Goal: Task Accomplishment & Management: Complete application form

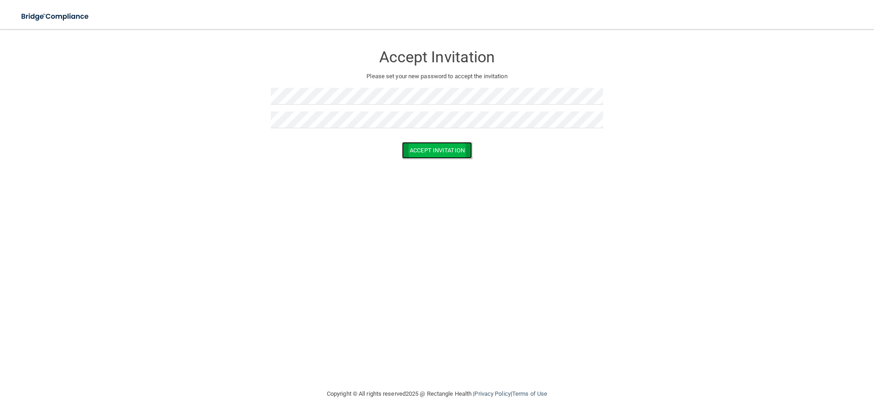
click at [443, 156] on button "Accept Invitation" at bounding box center [437, 150] width 70 height 17
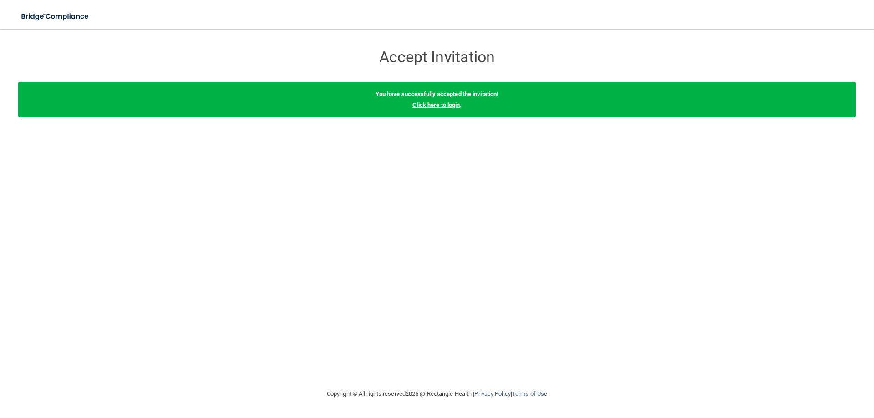
click at [441, 105] on link "Click here to login" at bounding box center [436, 105] width 47 height 7
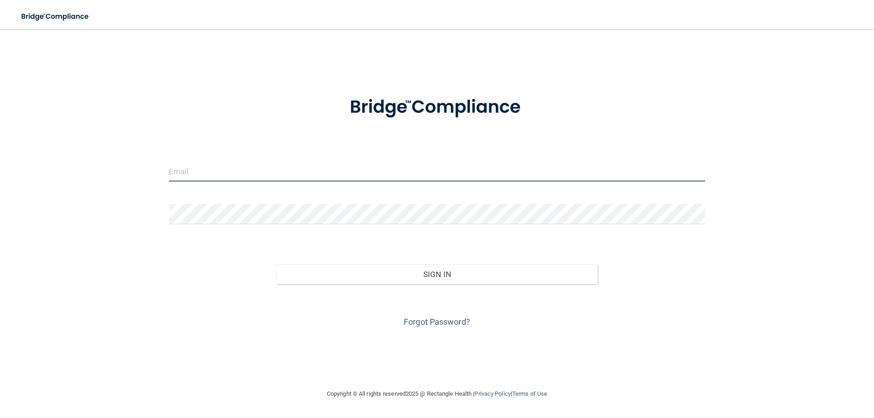
click at [291, 176] on input "email" at bounding box center [437, 171] width 536 height 20
type input "[EMAIL_ADDRESS][DOMAIN_NAME]"
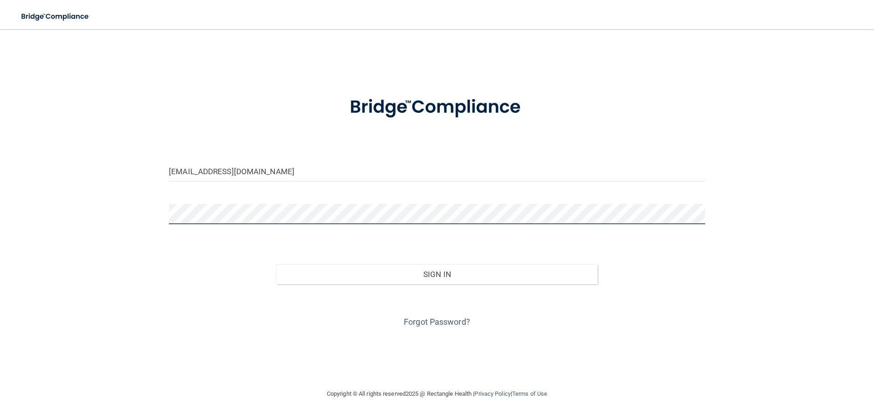
click at [276, 265] on button "Sign In" at bounding box center [437, 275] width 322 height 20
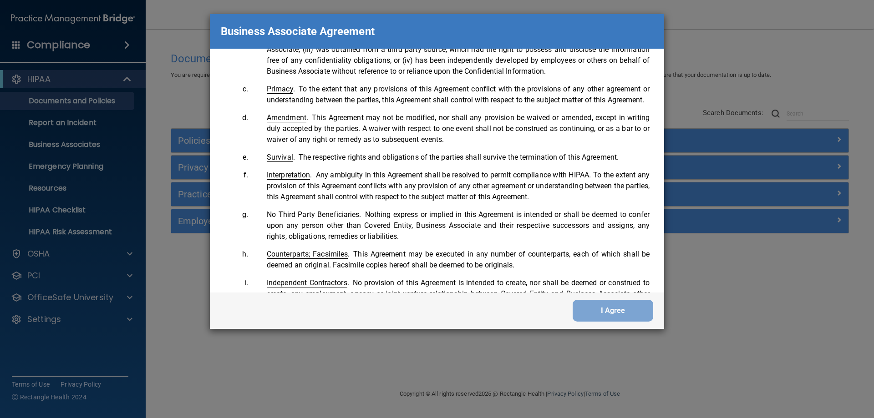
scroll to position [1857, 0]
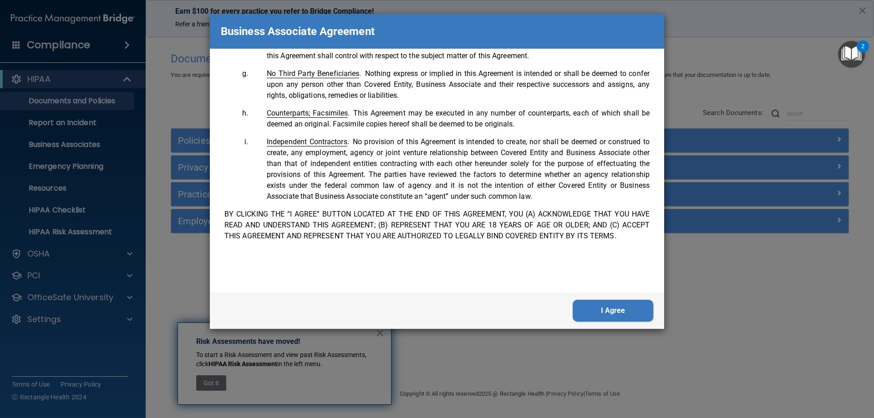
click at [611, 311] on button "I Agree" at bounding box center [613, 311] width 81 height 22
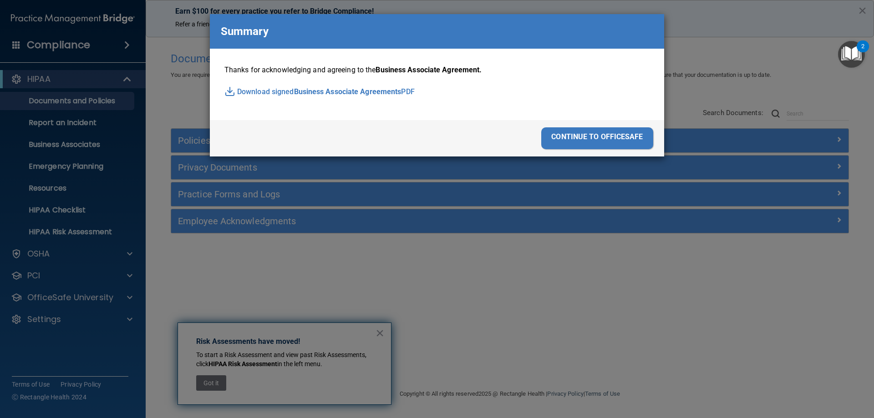
click at [605, 141] on div "continue to officesafe" at bounding box center [597, 139] width 112 height 22
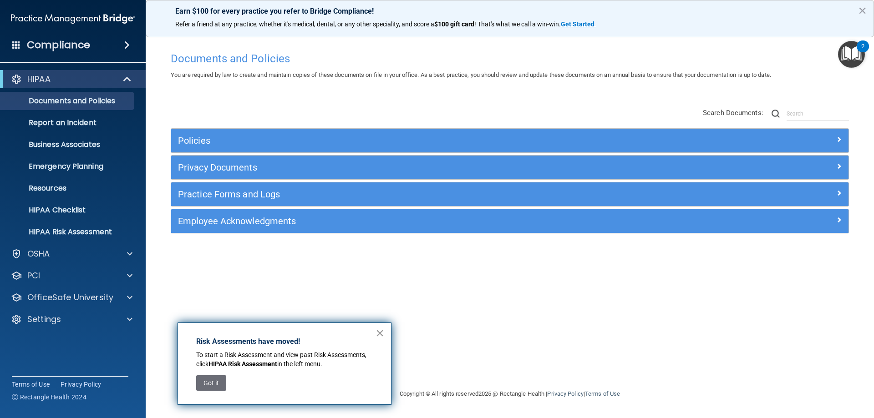
click at [379, 331] on button "×" at bounding box center [380, 333] width 9 height 15
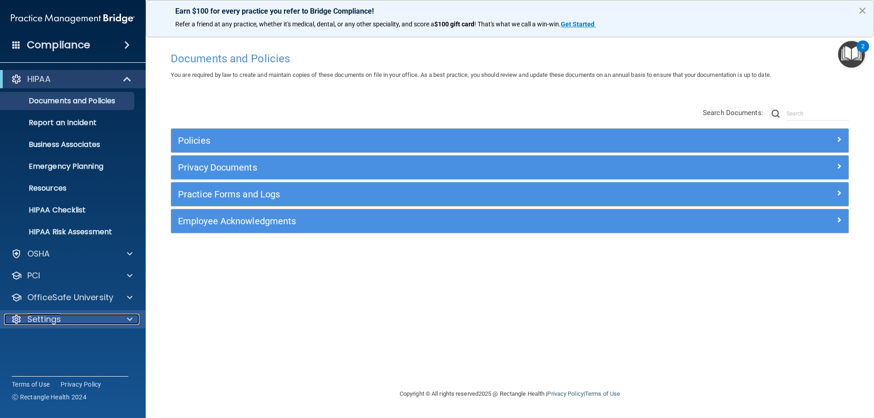
click at [114, 318] on div "Settings" at bounding box center [60, 319] width 113 height 11
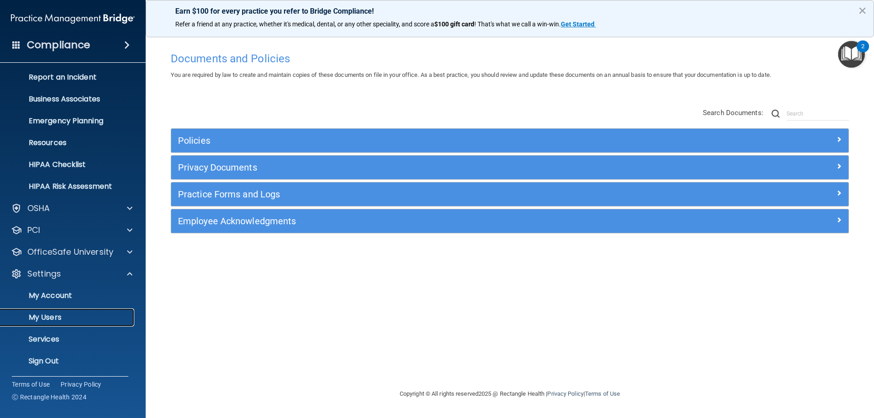
click at [57, 314] on p "My Users" at bounding box center [68, 317] width 124 height 9
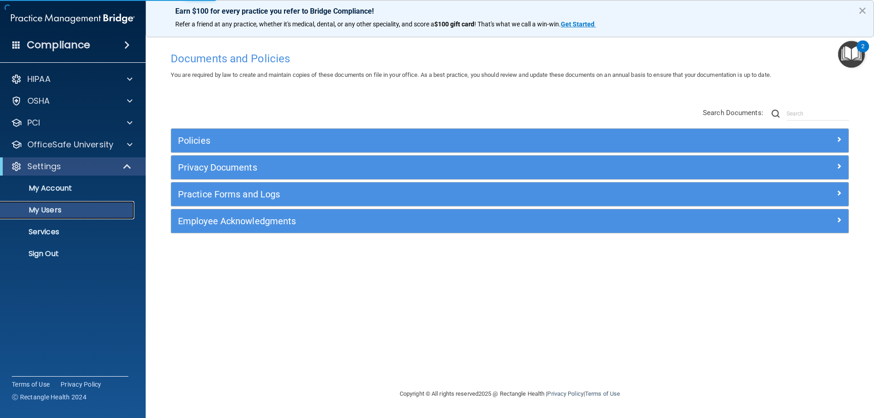
select select "20"
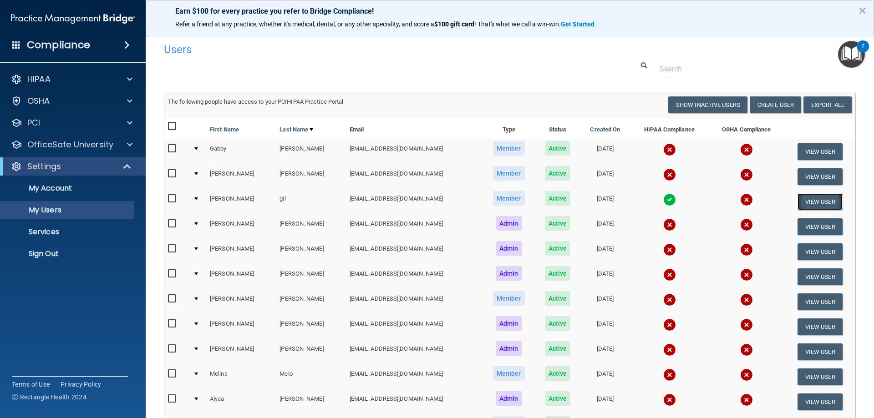
click at [818, 201] on button "View User" at bounding box center [820, 202] width 45 height 17
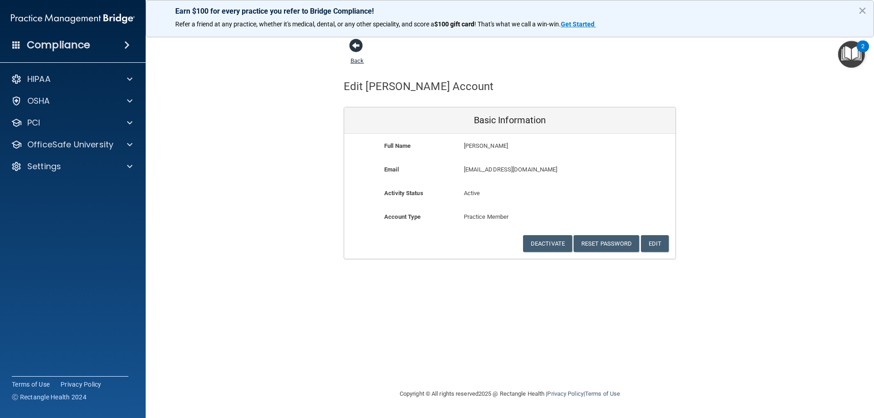
click at [352, 46] on span at bounding box center [356, 46] width 14 height 14
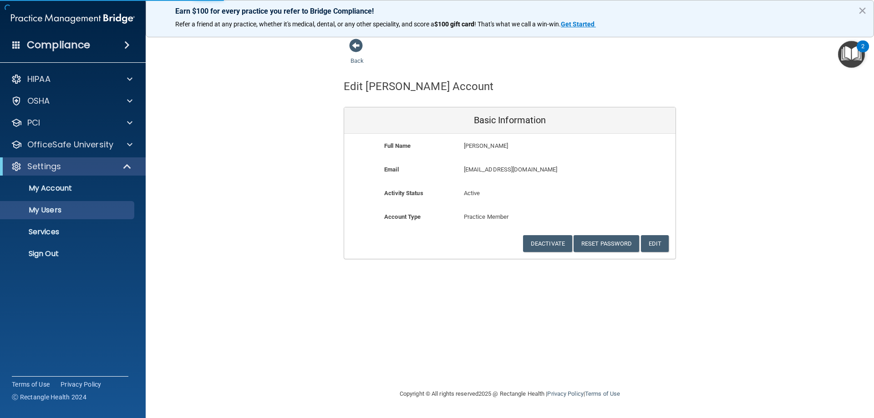
select select "20"
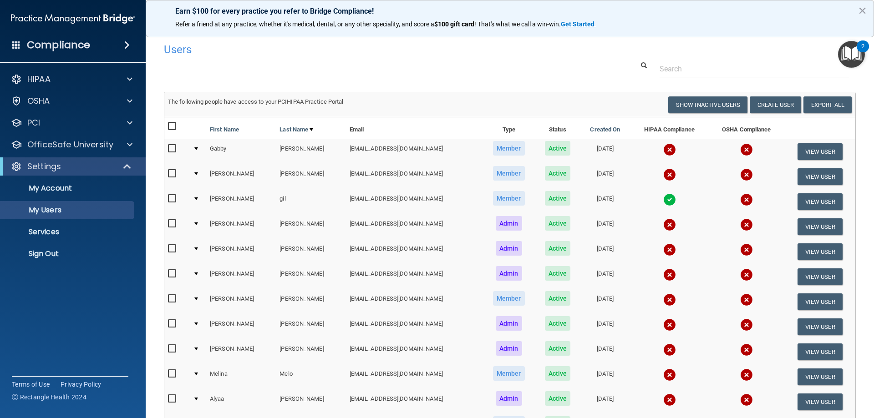
click at [740, 199] on img at bounding box center [746, 200] width 13 height 13
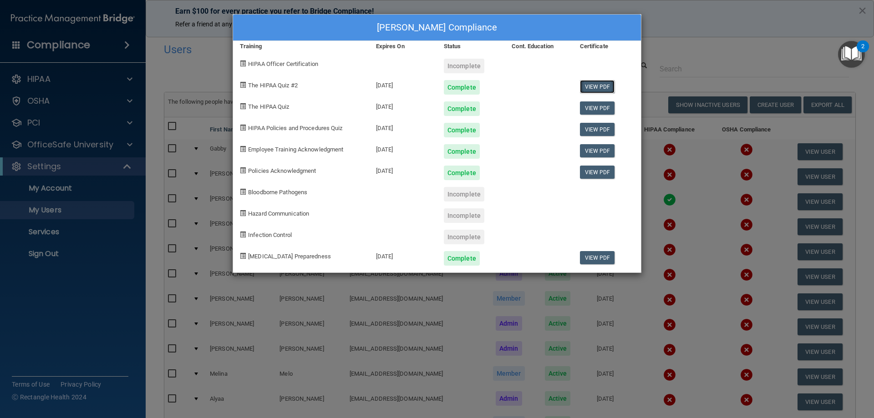
click at [596, 86] on link "View PDF" at bounding box center [597, 86] width 35 height 13
click at [847, 13] on div "[PERSON_NAME] Compliance Training Expires On Status Cont. Education Certificate…" at bounding box center [437, 209] width 874 height 418
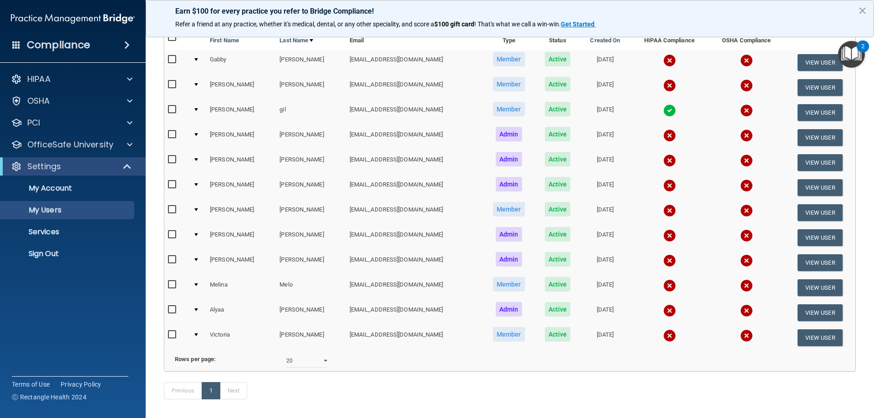
scroll to position [44, 0]
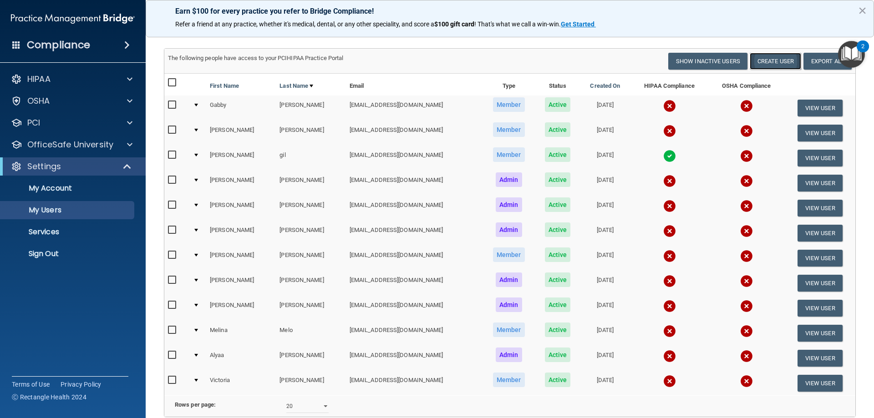
click at [768, 65] on button "Create User" at bounding box center [775, 61] width 51 height 17
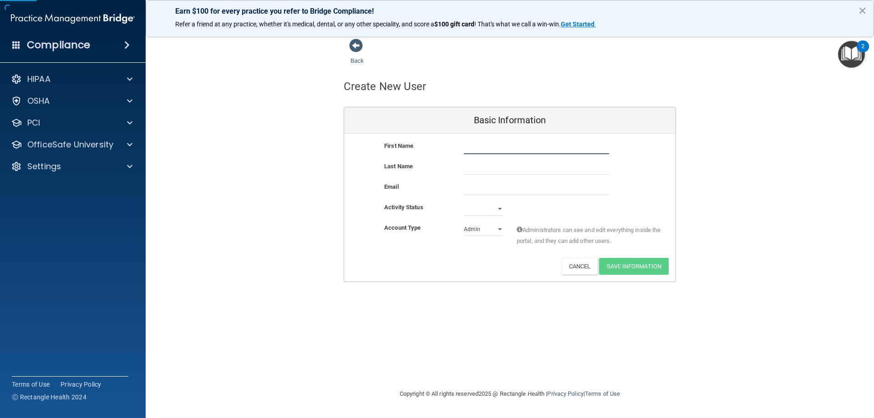
click at [510, 154] on input "text" at bounding box center [536, 148] width 145 height 14
click at [482, 191] on input "email" at bounding box center [536, 189] width 145 height 14
click at [493, 189] on input "email" at bounding box center [536, 189] width 145 height 14
click at [484, 189] on input "email" at bounding box center [536, 189] width 145 height 14
click at [480, 186] on input "email" at bounding box center [536, 189] width 145 height 14
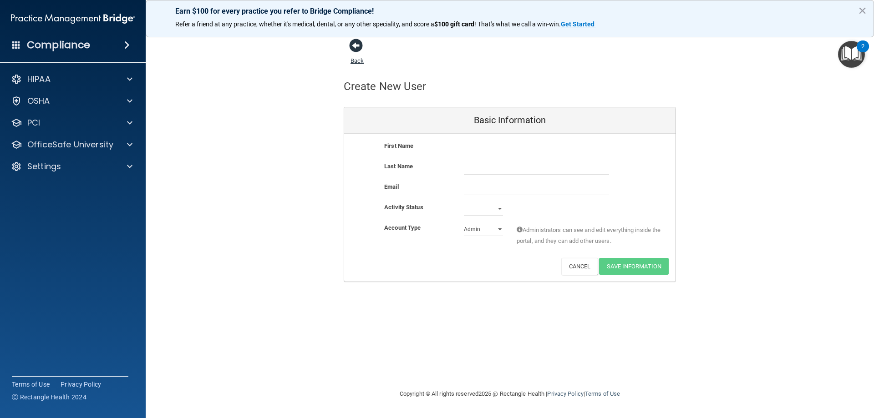
click at [353, 46] on span at bounding box center [356, 46] width 14 height 14
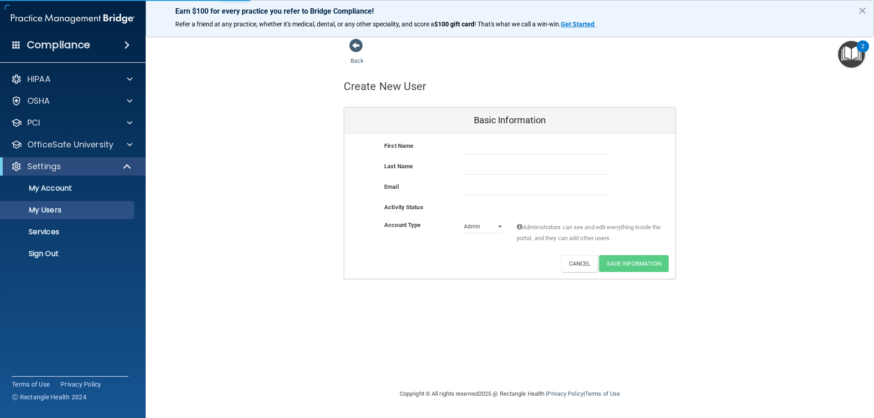
select select "20"
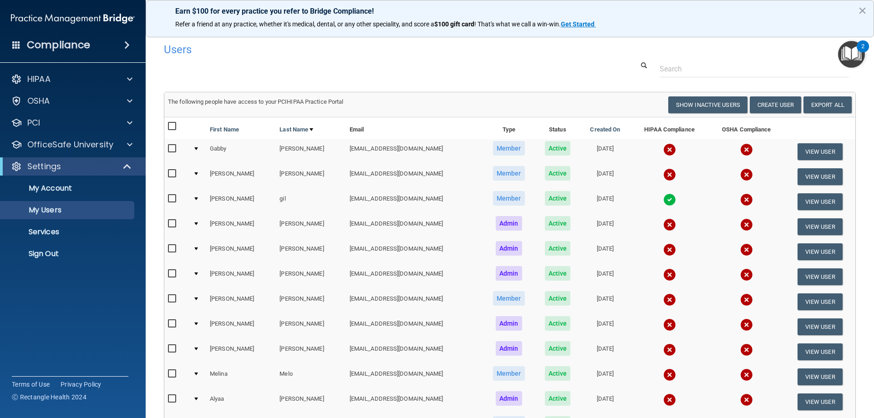
scroll to position [46, 0]
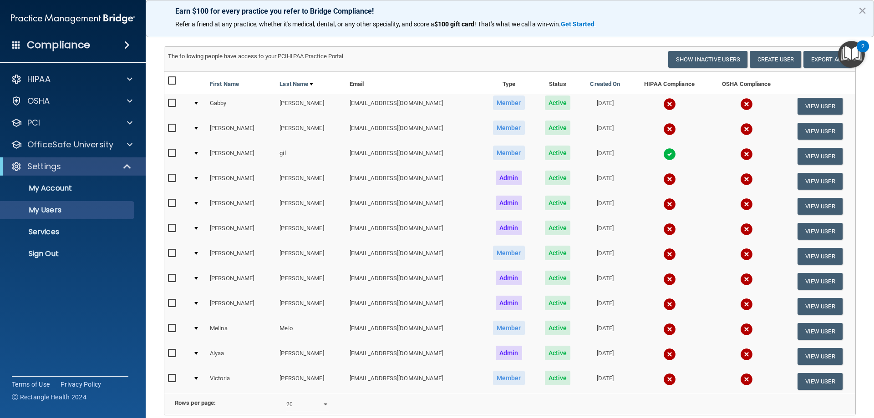
click at [172, 381] on input "checkbox" at bounding box center [173, 378] width 10 height 7
checkbox input "true"
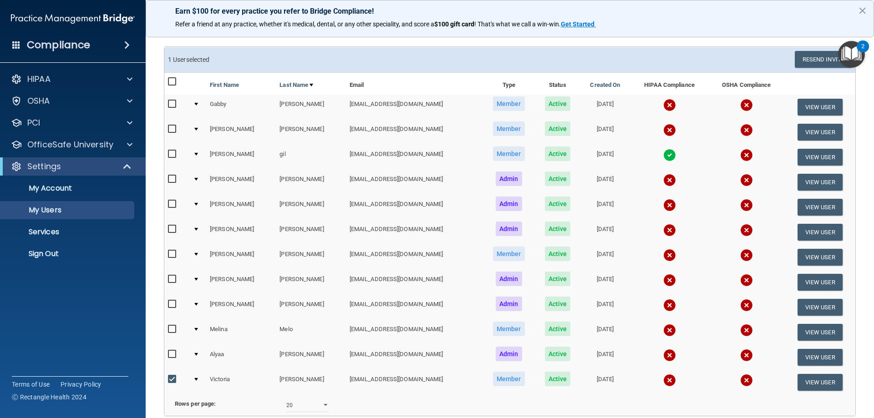
click at [169, 355] on input "checkbox" at bounding box center [173, 354] width 10 height 7
checkbox input "true"
click at [166, 127] on td at bounding box center [176, 132] width 25 height 25
click at [170, 128] on input "checkbox" at bounding box center [173, 129] width 10 height 7
checkbox input "true"
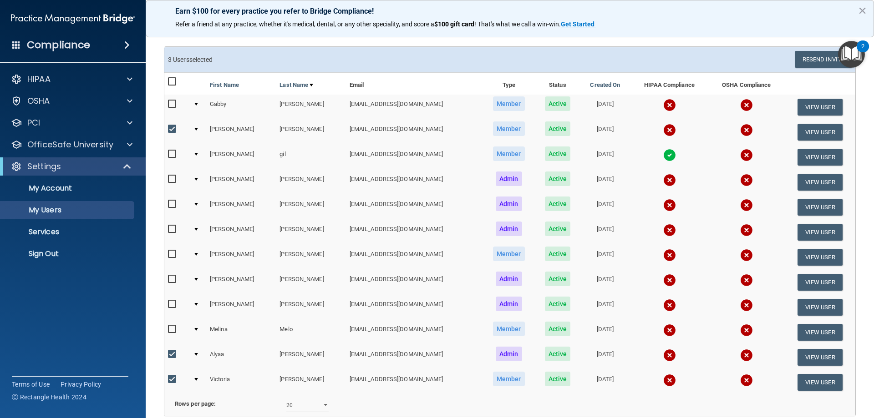
click at [174, 254] on input "checkbox" at bounding box center [173, 254] width 10 height 7
checkbox input "true"
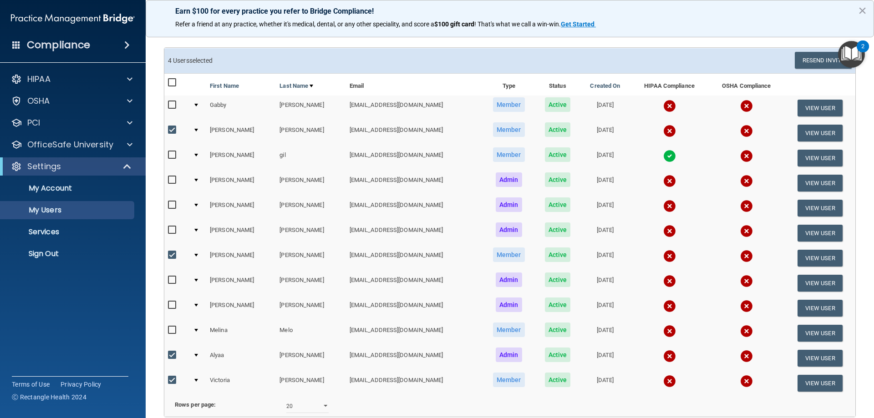
scroll to position [0, 0]
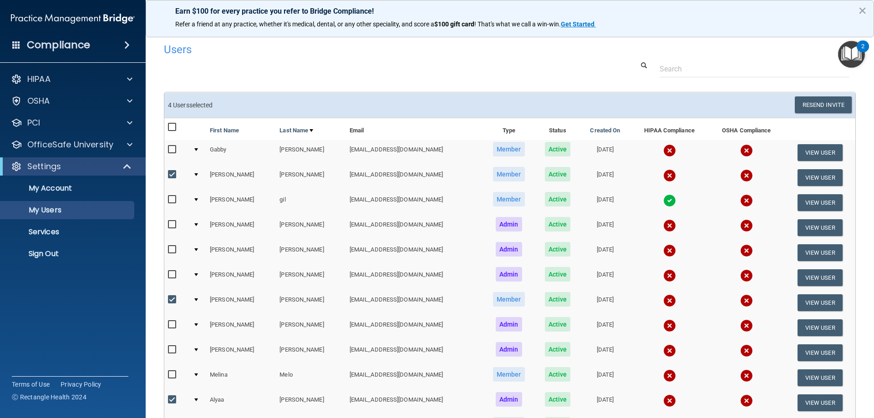
click at [177, 177] on input "checkbox" at bounding box center [173, 174] width 10 height 7
checkbox input "false"
click at [173, 296] on input "checkbox" at bounding box center [173, 299] width 10 height 7
checkbox input "false"
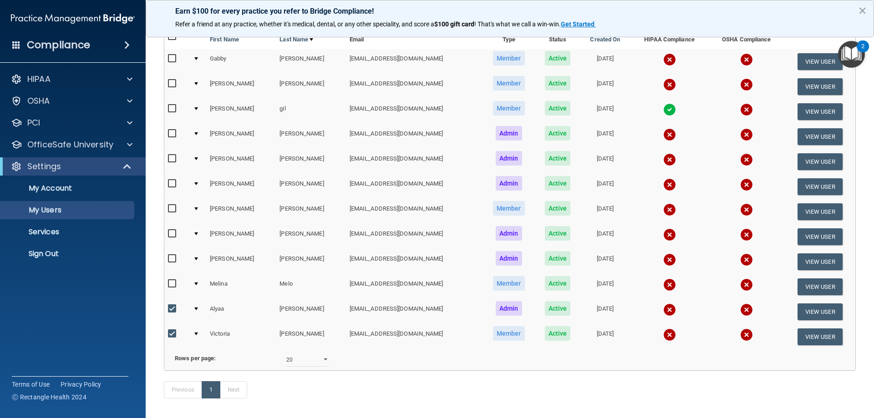
click at [169, 335] on input "checkbox" at bounding box center [173, 334] width 10 height 7
checkbox input "false"
click at [173, 309] on input "checkbox" at bounding box center [173, 309] width 10 height 7
checkbox input "false"
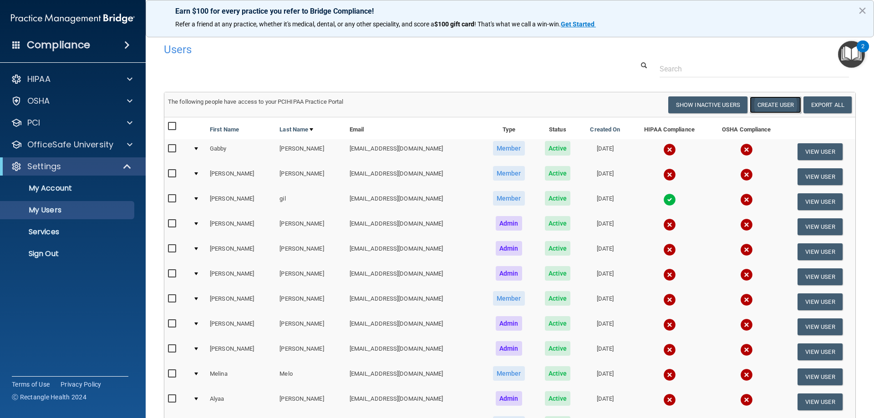
click at [783, 105] on button "Create User" at bounding box center [775, 105] width 51 height 17
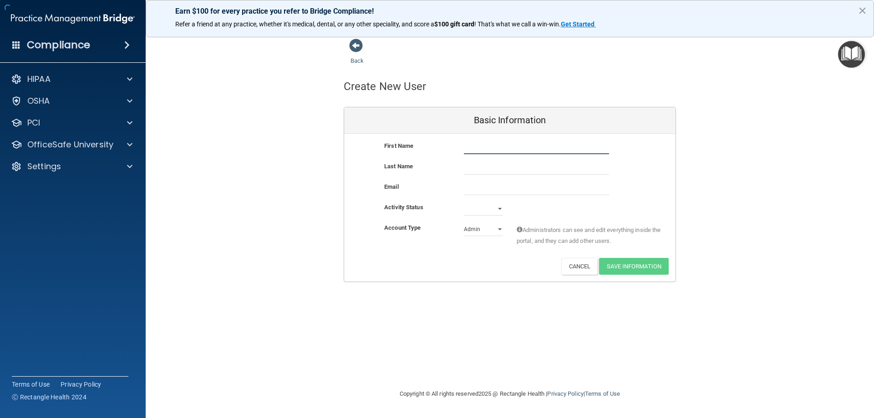
click at [498, 145] on input "text" at bounding box center [536, 148] width 145 height 14
type input "[PERSON_NAME]"
click at [531, 173] on input "text" at bounding box center [536, 168] width 145 height 14
click at [483, 199] on div "Email" at bounding box center [510, 192] width 332 height 20
click at [480, 191] on input "email" at bounding box center [536, 189] width 145 height 14
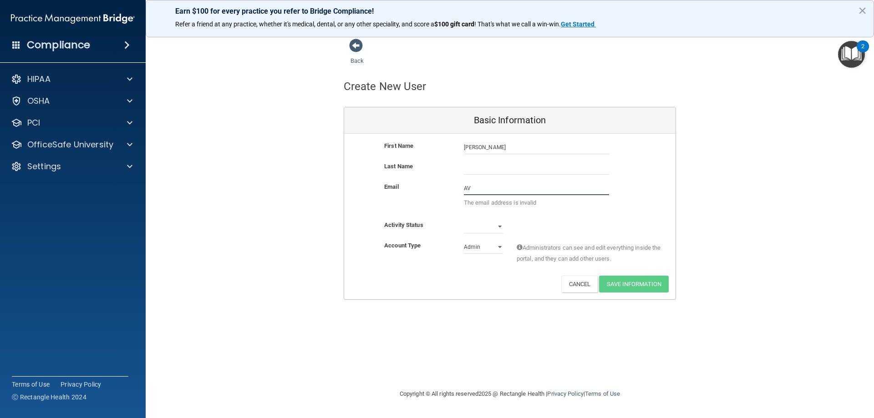
type input "A"
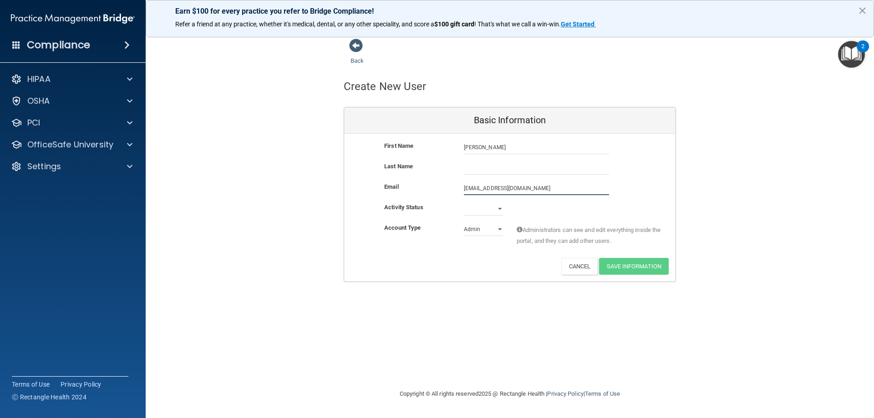
type input "[EMAIL_ADDRESS][DOMAIN_NAME]"
click at [490, 233] on select "Admin Member" at bounding box center [483, 230] width 39 height 14
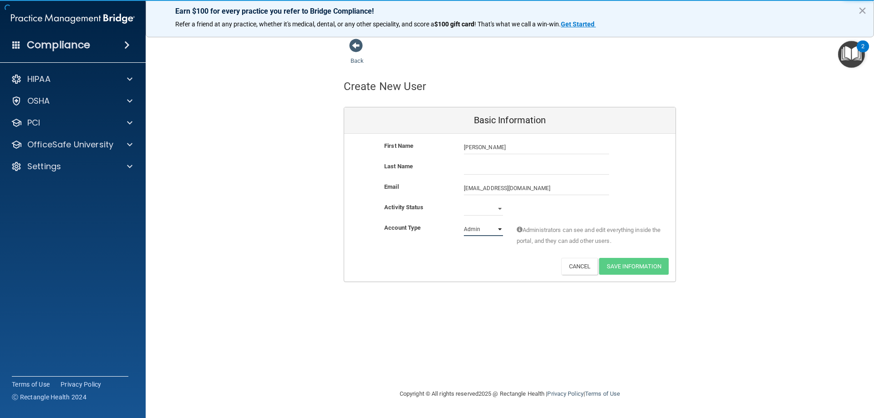
select select "practice_member"
click at [464, 223] on select "Admin Member" at bounding box center [483, 230] width 39 height 14
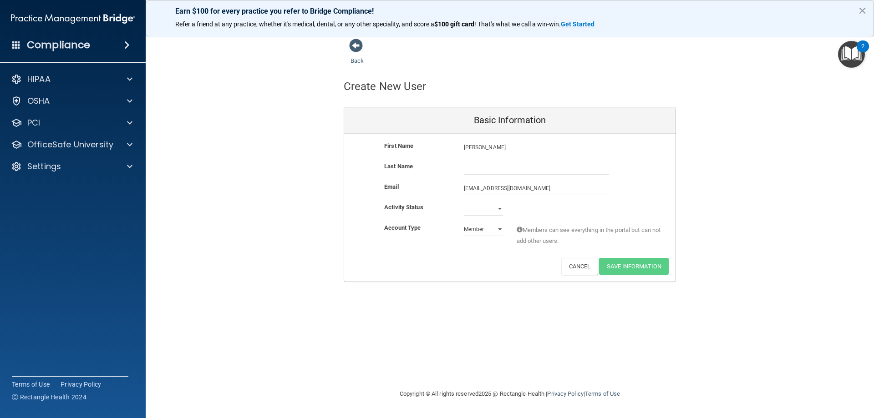
click at [483, 202] on div "Email [EMAIL_ADDRESS][DOMAIN_NAME] [EMAIL_ADDRESS][DOMAIN_NAME]" at bounding box center [510, 192] width 332 height 20
click at [490, 207] on select "Active Inactive" at bounding box center [483, 209] width 39 height 14
select select "active"
click at [464, 202] on select "Active Inactive" at bounding box center [483, 209] width 39 height 14
click at [486, 158] on div "First Name [PERSON_NAME] [PERSON_NAME]" at bounding box center [510, 151] width 332 height 20
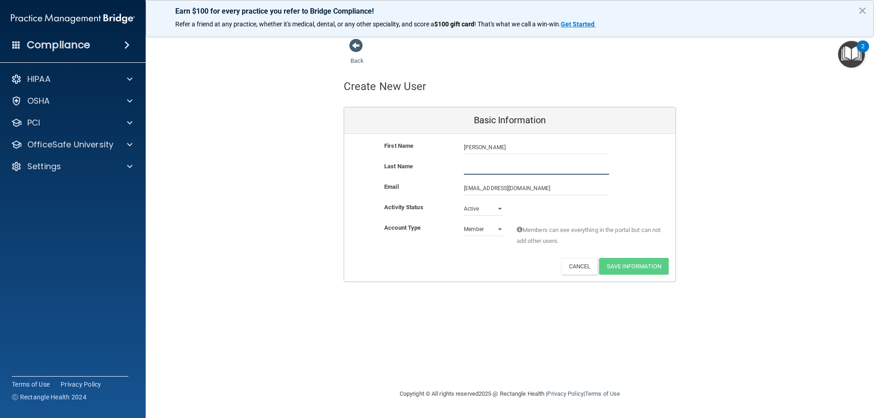
click at [513, 169] on input "text" at bounding box center [536, 168] width 145 height 14
click at [627, 209] on div "Activity Status Active Active Inactive" at bounding box center [510, 209] width 332 height 14
click at [477, 168] on input "text" at bounding box center [536, 168] width 145 height 14
click at [482, 170] on input "text" at bounding box center [536, 168] width 145 height 14
type input "segenevich"
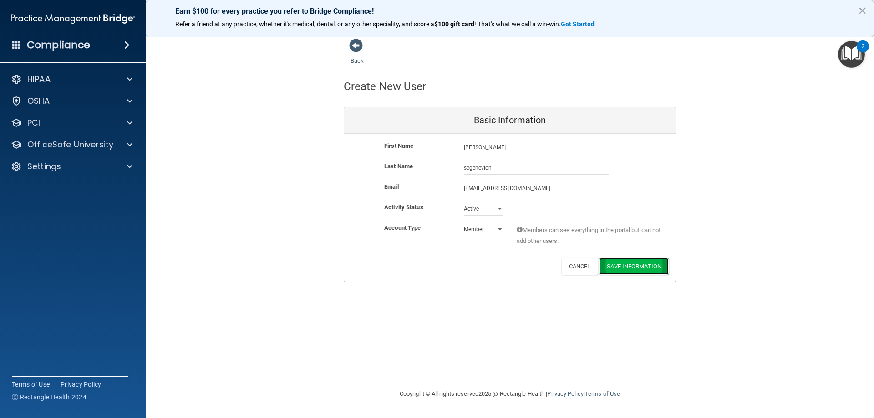
click at [632, 268] on button "Save Information" at bounding box center [634, 266] width 70 height 17
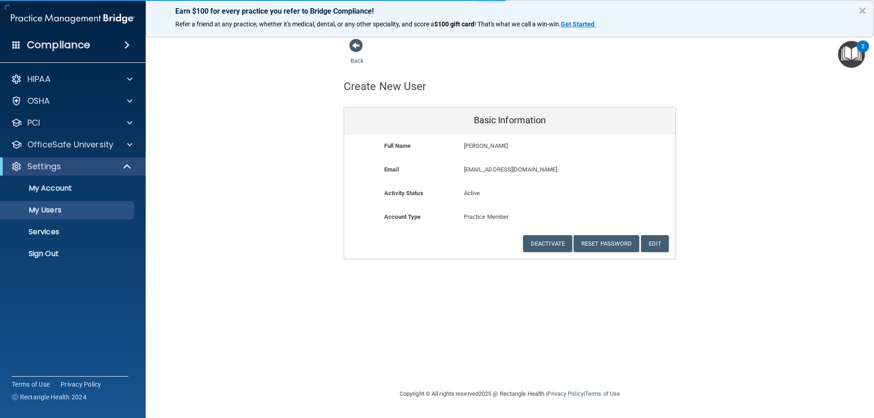
select select "20"
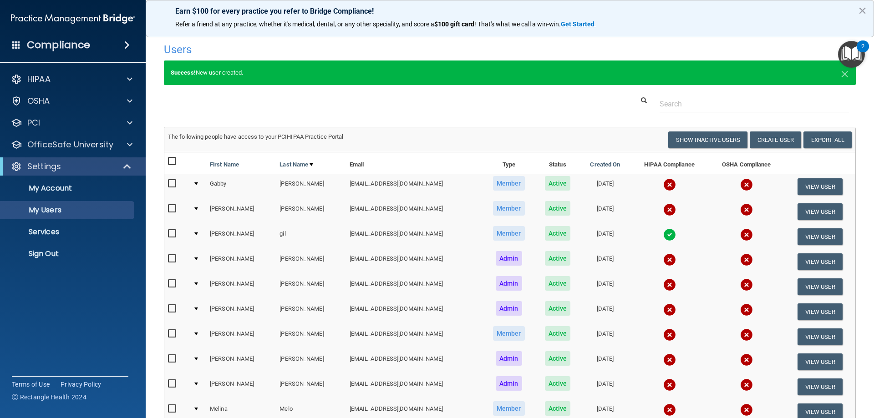
scroll to position [46, 0]
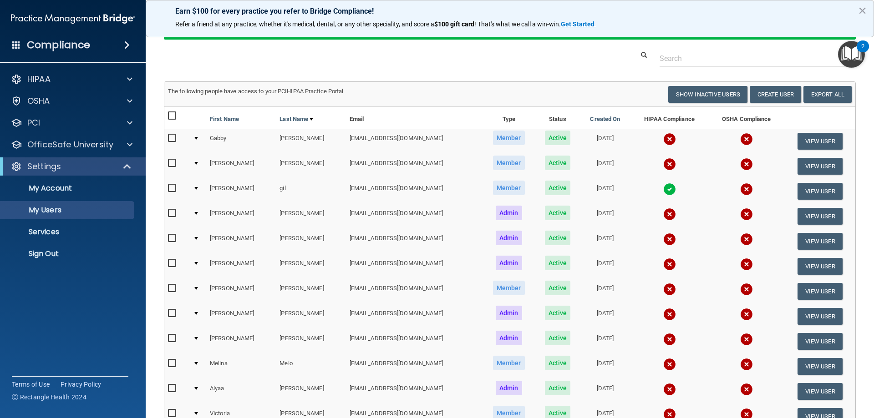
click at [173, 166] on input "checkbox" at bounding box center [173, 163] width 10 height 7
checkbox input "true"
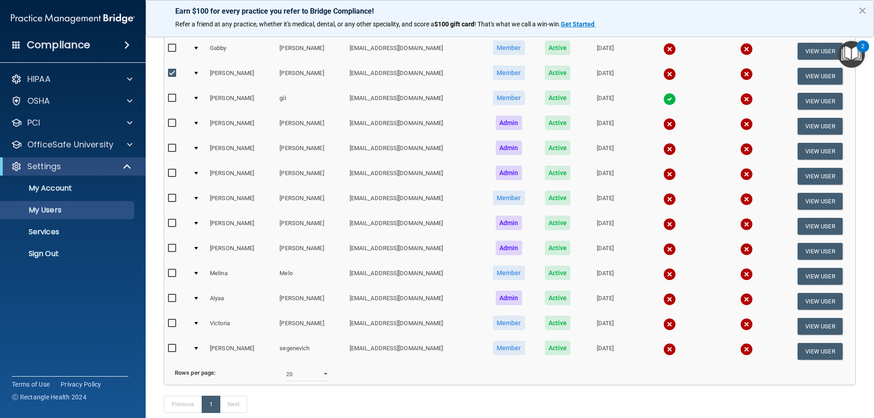
scroll to position [182, 0]
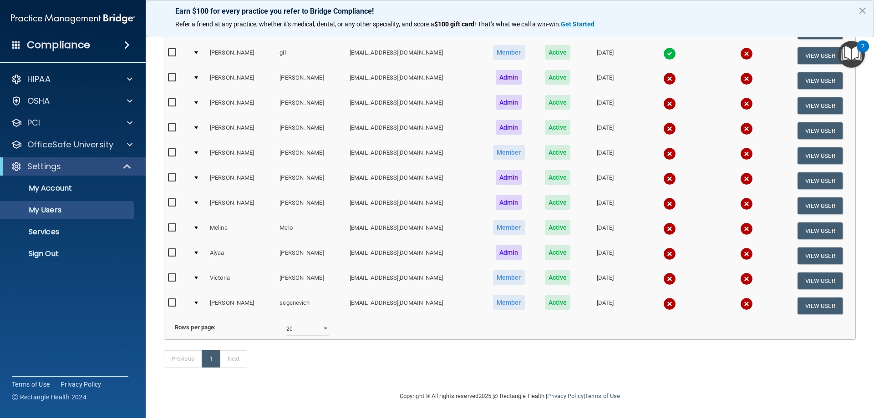
click at [172, 153] on input "checkbox" at bounding box center [173, 152] width 10 height 7
checkbox input "true"
click at [169, 278] on input "checkbox" at bounding box center [173, 278] width 10 height 7
checkbox input "true"
click at [175, 150] on input "checkbox" at bounding box center [173, 152] width 10 height 7
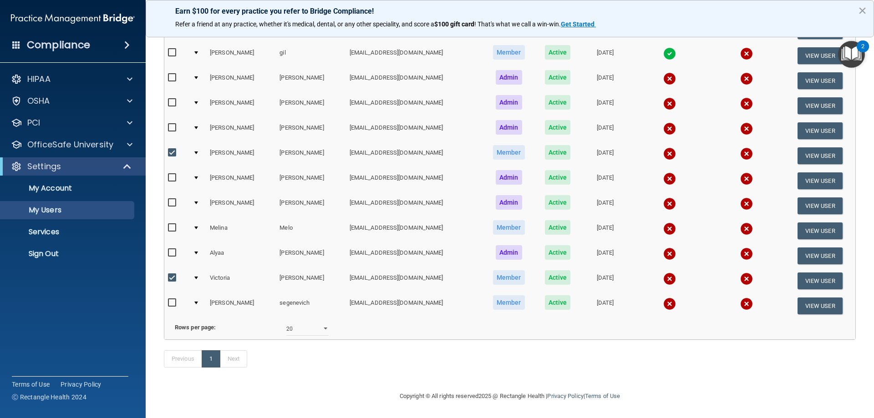
checkbox input "false"
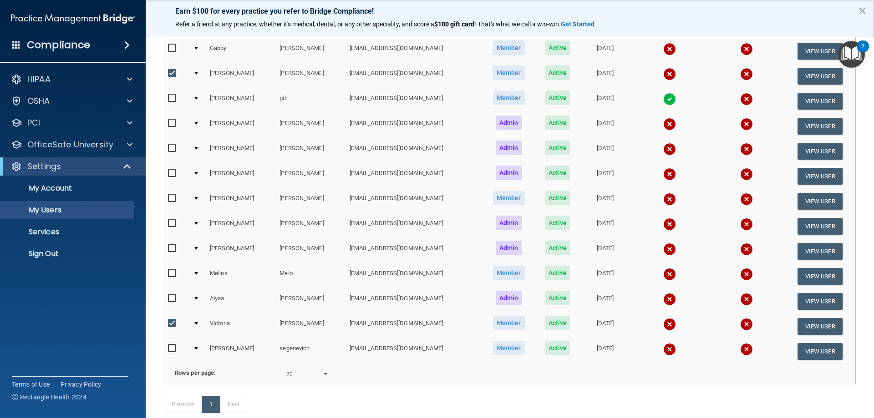
scroll to position [91, 0]
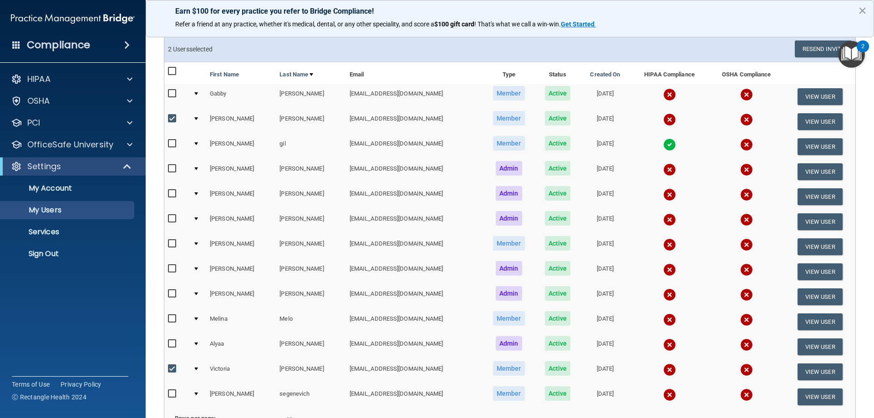
click at [175, 346] on input "checkbox" at bounding box center [173, 344] width 10 height 7
checkbox input "true"
click at [175, 396] on input "checkbox" at bounding box center [173, 394] width 10 height 7
checkbox input "true"
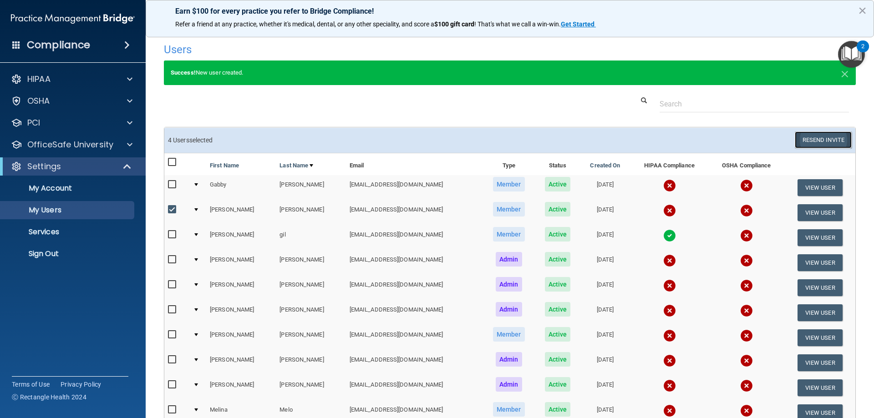
click at [807, 144] on button "Resend Invite" at bounding box center [823, 140] width 57 height 17
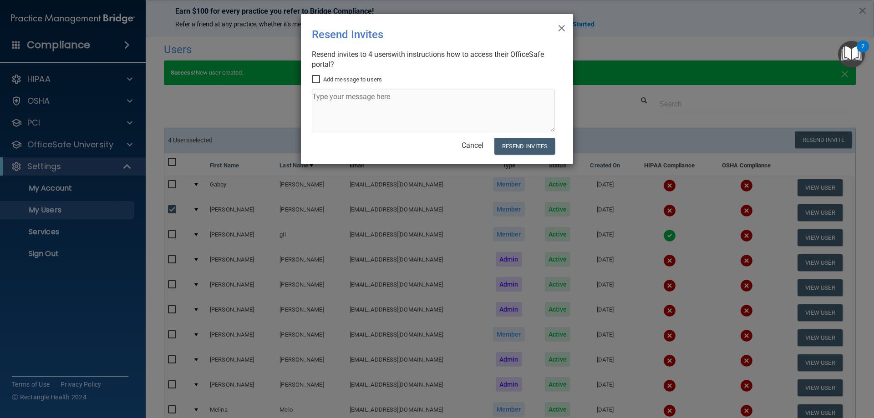
click at [320, 81] on input "Add message to users" at bounding box center [317, 79] width 10 height 7
checkbox input "true"
click at [360, 111] on textarea at bounding box center [433, 111] width 243 height 43
drag, startPoint x: 494, startPoint y: 93, endPoint x: 494, endPoint y: 98, distance: 5.0
click at [494, 93] on textarea "Please complete the required HIPAA and OSHA by 9" at bounding box center [433, 111] width 243 height 43
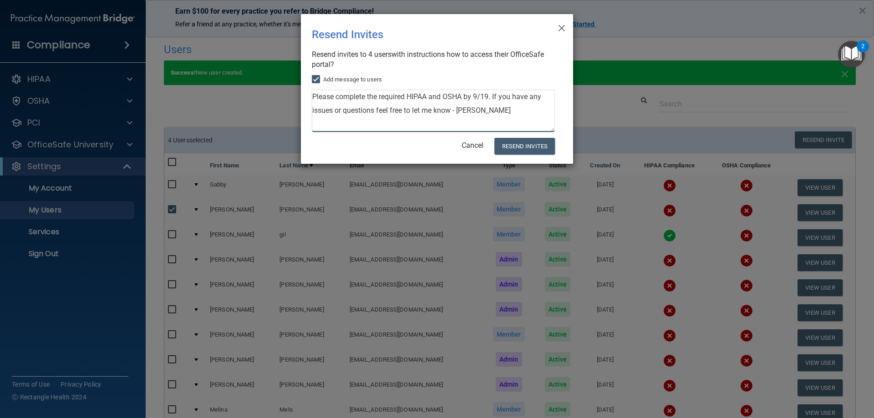
click at [484, 114] on textarea "Please complete the required HIPAA and OSHA by 9/19. If you have any issues or …" at bounding box center [433, 111] width 243 height 43
click at [489, 100] on textarea "Please complete the required HIPAA and OSHA by 9/19. If you have any issues or …" at bounding box center [433, 111] width 243 height 43
type textarea "Please complete the required HIPAA and OSHA by 9/26. If you have any issues or …"
click at [530, 168] on div "× Close Resend Invites There was an error while sending the invitations ... Res…" at bounding box center [437, 209] width 874 height 418
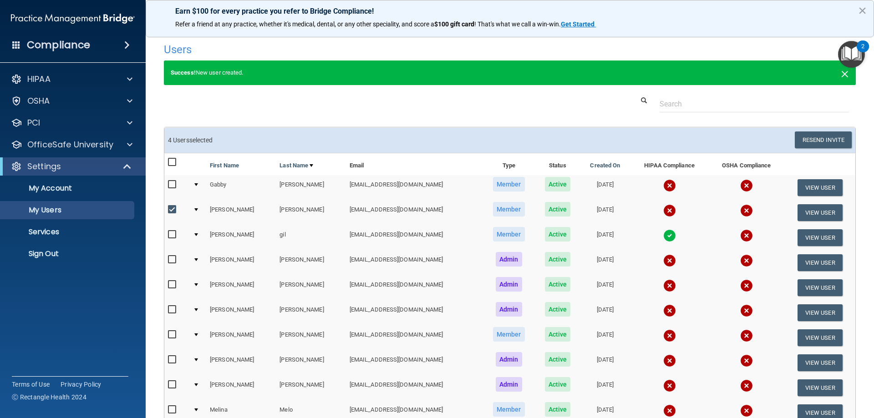
click at [841, 77] on span "×" at bounding box center [845, 73] width 8 height 18
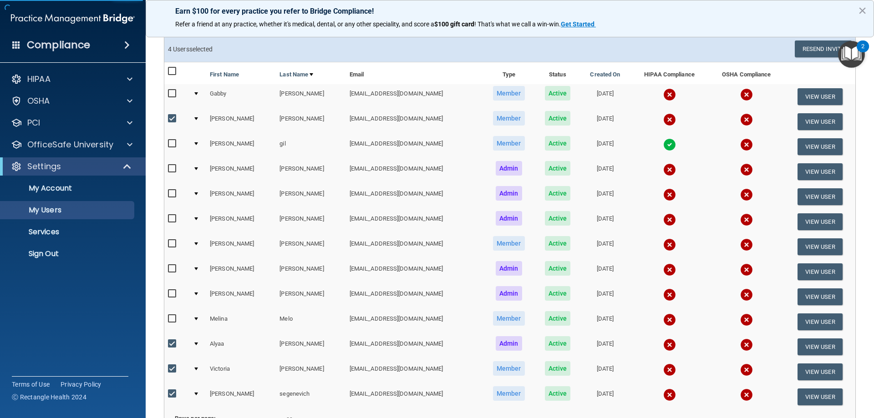
click at [172, 115] on input "checkbox" at bounding box center [173, 118] width 10 height 7
checkbox input "false"
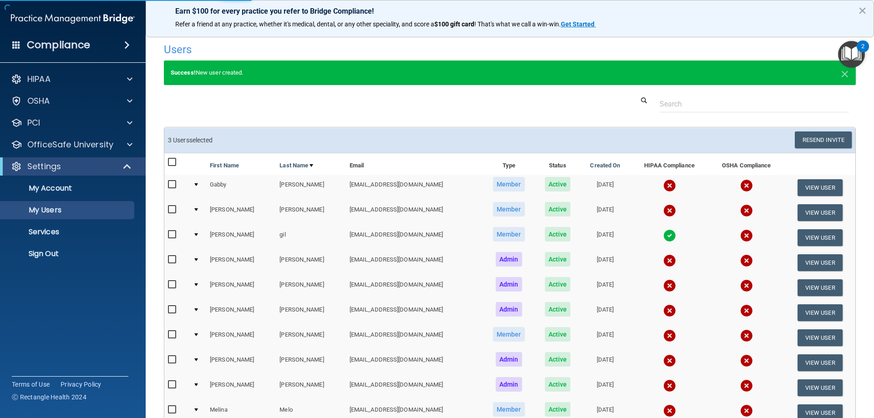
select select "20"
